Goal: Obtain resource: Download file/media

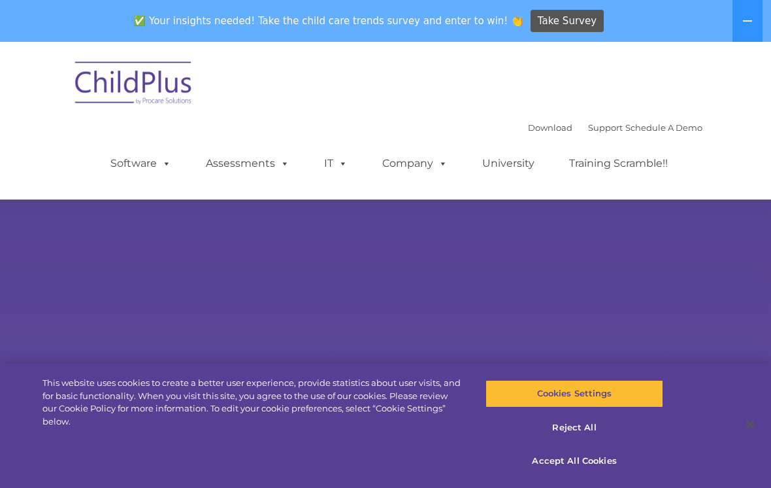
select select "MEDIUM"
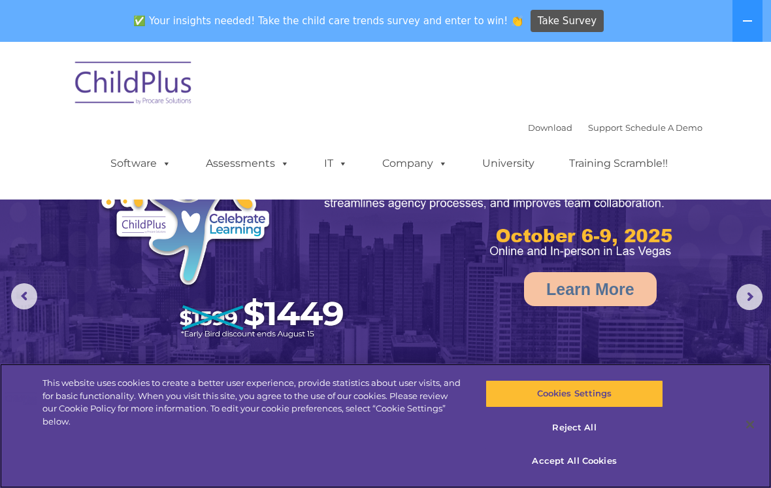
click at [581, 465] on button "Accept All Cookies" at bounding box center [574, 460] width 177 height 27
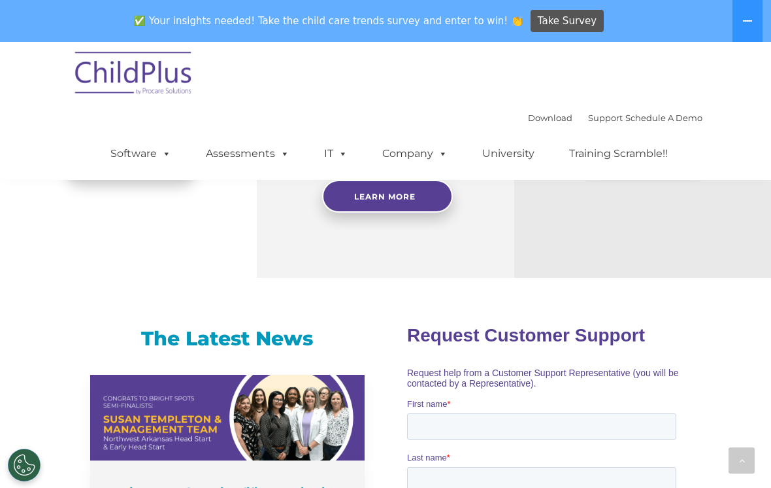
scroll to position [689, 0]
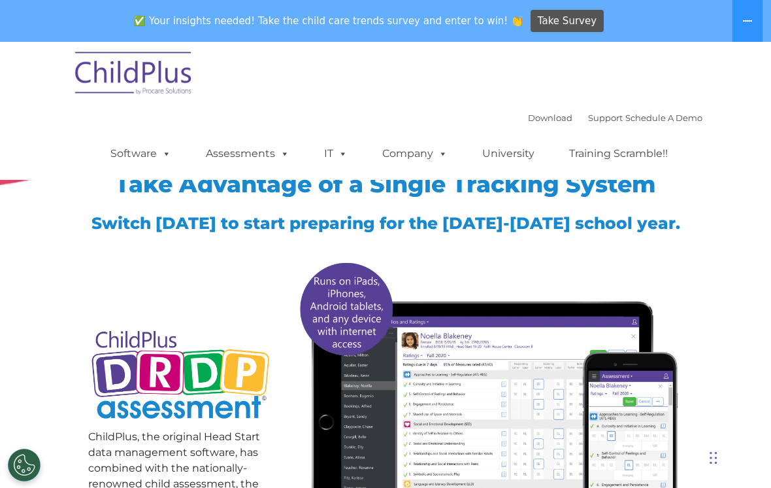
click at [739, 22] on button at bounding box center [748, 21] width 30 height 42
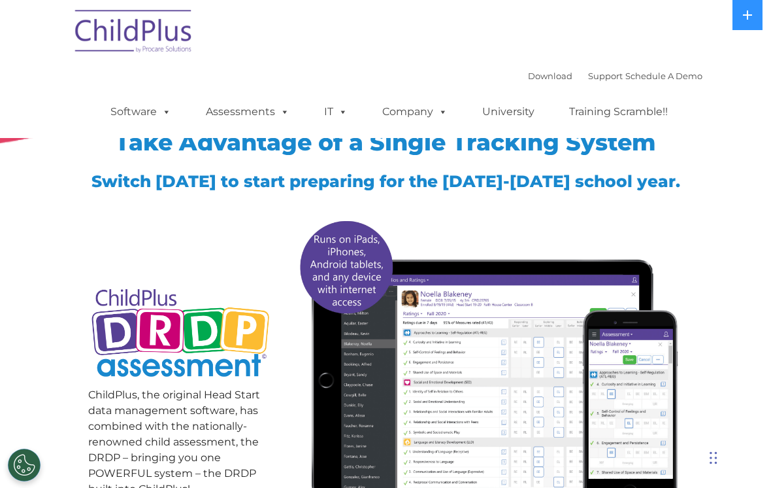
click at [171, 118] on span at bounding box center [164, 111] width 14 height 12
click at [73, 64] on img at bounding box center [134, 33] width 131 height 65
click at [446, 115] on span at bounding box center [440, 111] width 14 height 12
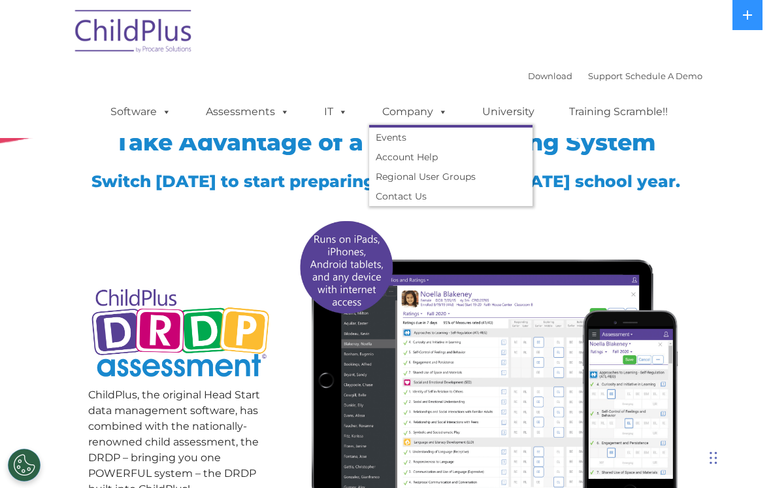
click at [346, 114] on span at bounding box center [340, 111] width 14 height 12
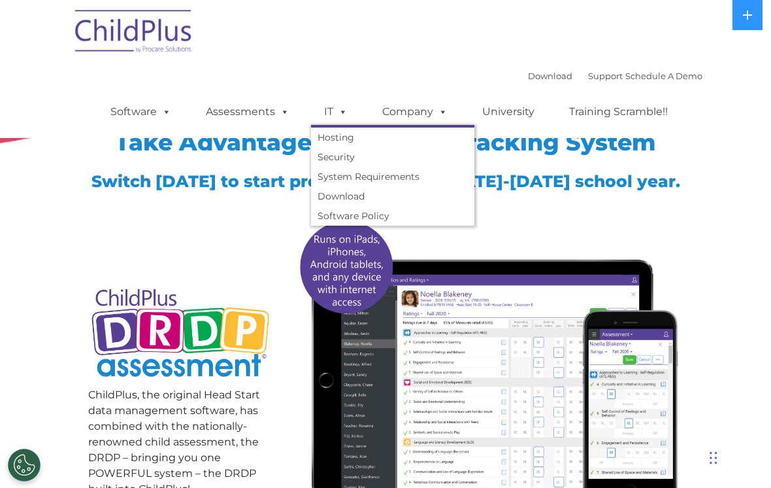
click at [280, 118] on span at bounding box center [282, 111] width 14 height 12
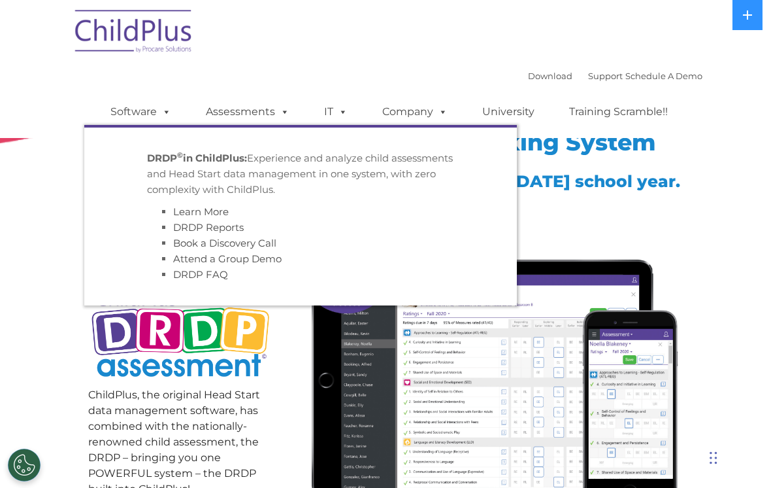
click at [170, 114] on span at bounding box center [164, 111] width 14 height 12
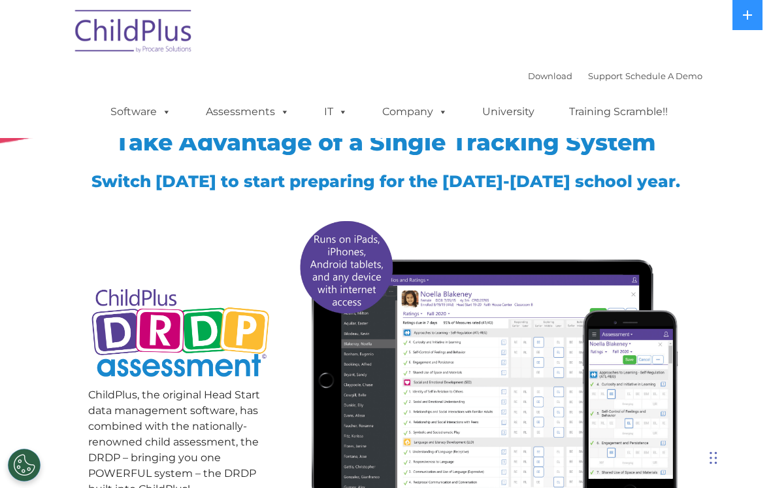
click at [49, 209] on div "Take Advantage of a Single Tracking System Switch today to start preparing for …" at bounding box center [385, 293] width 771 height 482
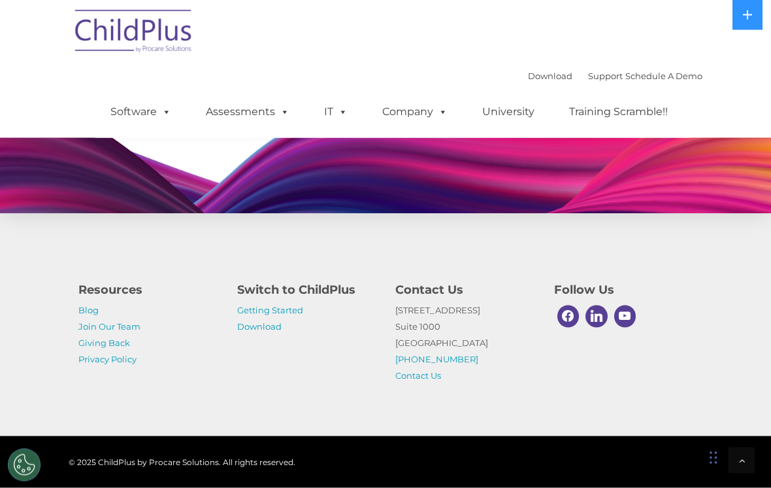
scroll to position [1121, 0]
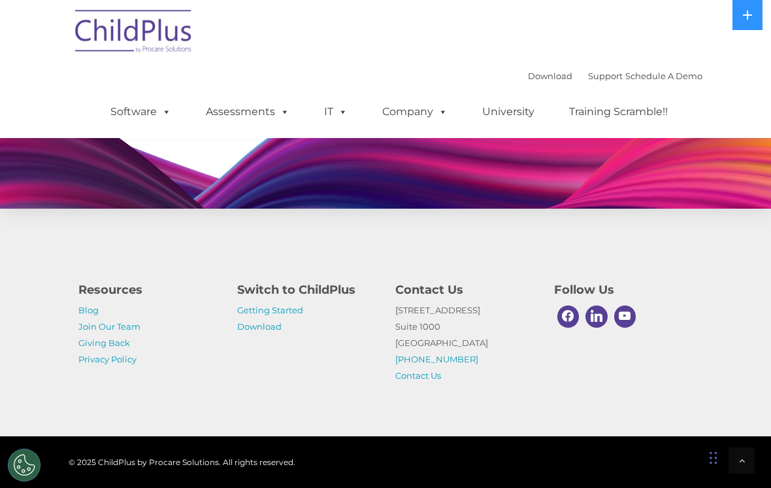
click at [250, 315] on link "Getting Started" at bounding box center [270, 310] width 66 height 10
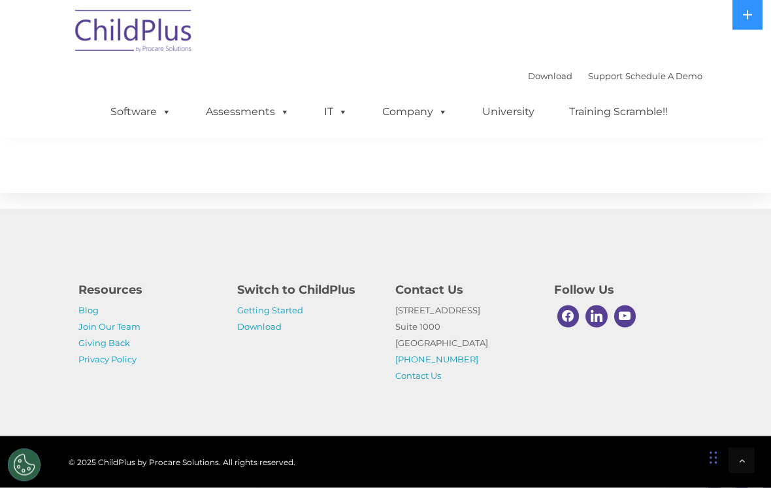
scroll to position [2313, 0]
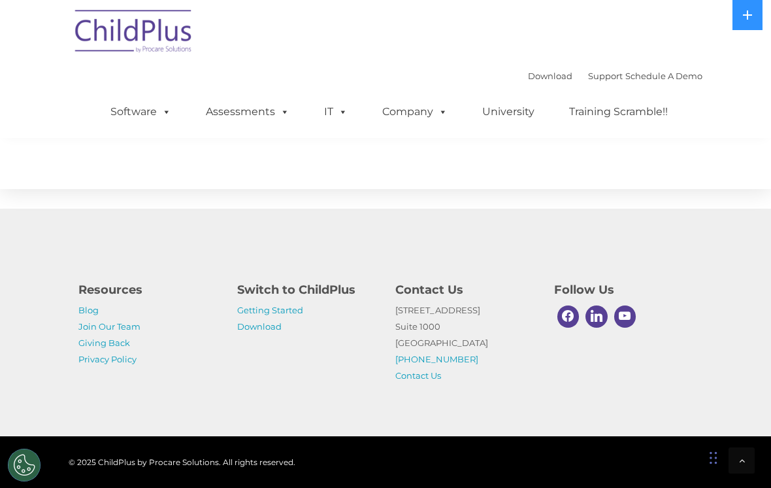
click at [250, 331] on link "Download" at bounding box center [259, 326] width 44 height 10
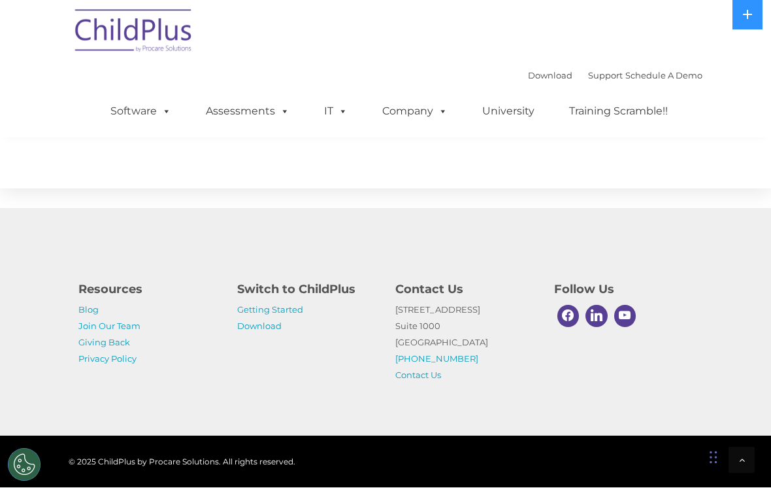
scroll to position [2333, 0]
